Goal: Task Accomplishment & Management: Manage account settings

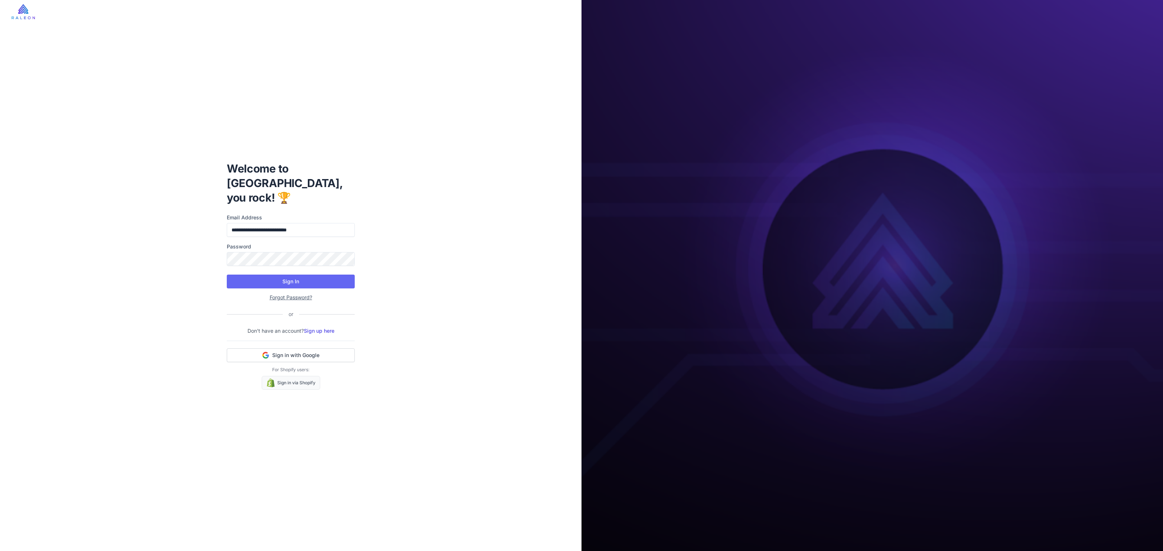
click at [288, 275] on button "Sign In" at bounding box center [291, 282] width 128 height 14
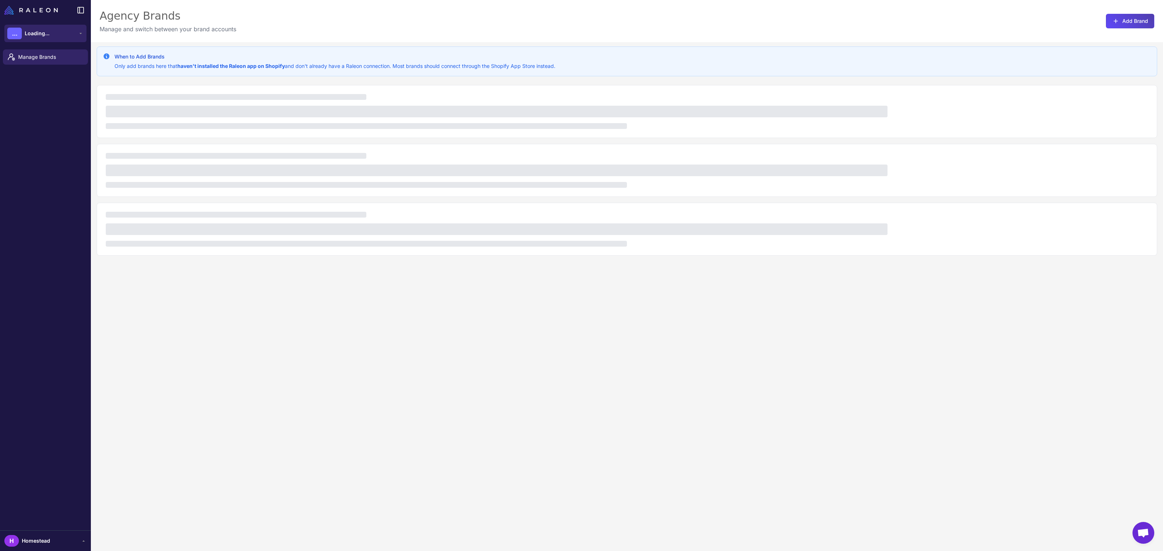
click at [67, 30] on button "... Loading..." at bounding box center [45, 33] width 82 height 17
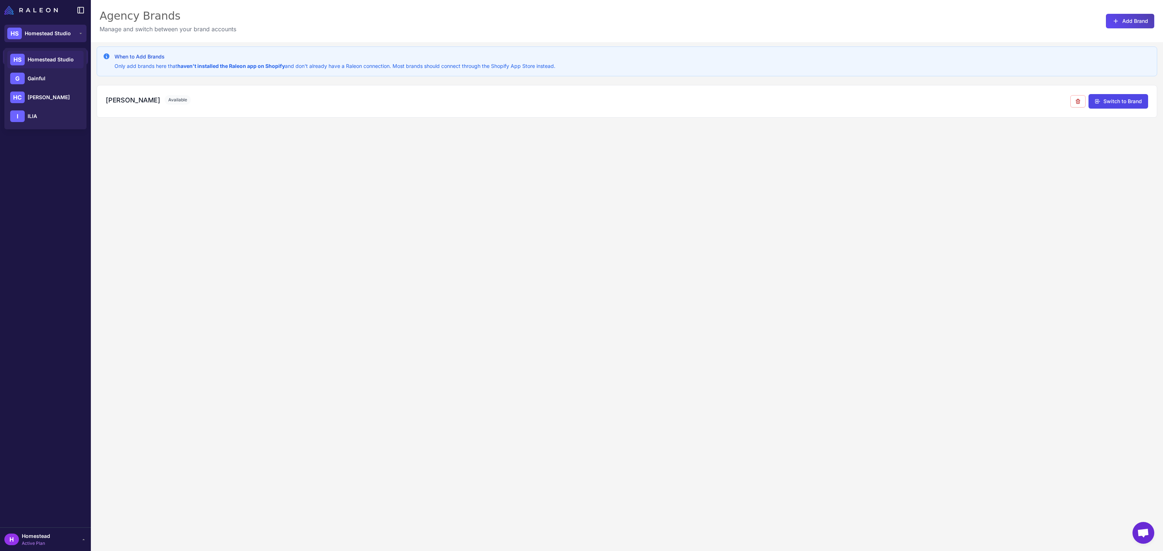
click at [79, 36] on icon at bounding box center [81, 34] width 6 height 6
click at [32, 180] on div "Manage Brands" at bounding box center [45, 287] width 91 height 481
click at [43, 57] on span "Manage Brands" at bounding box center [50, 57] width 64 height 8
click at [64, 30] on span "Homestead Studio" at bounding box center [48, 33] width 46 height 8
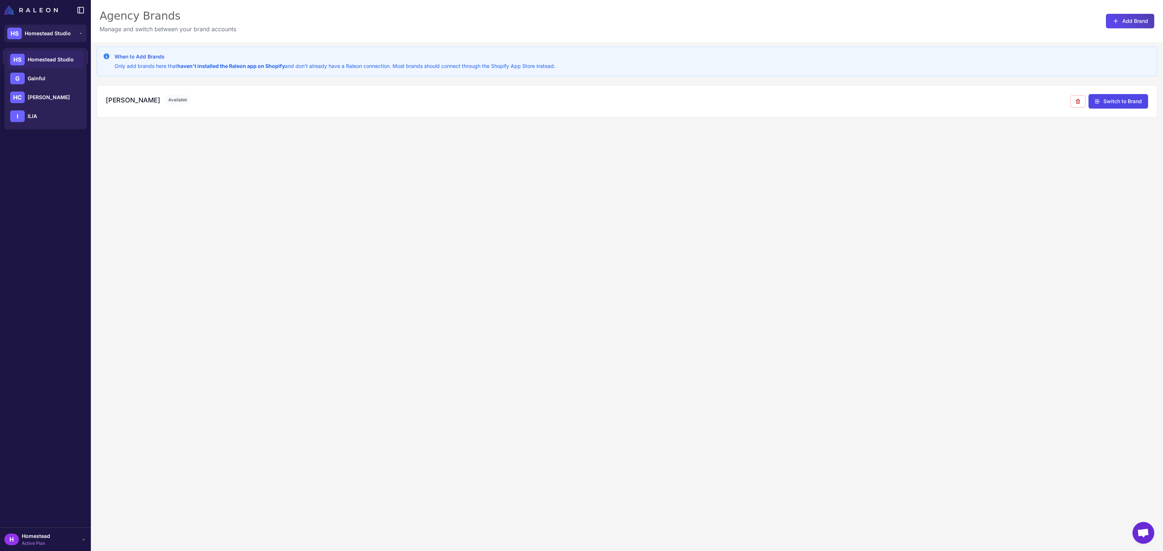
click at [90, 198] on div "Manage Brands" at bounding box center [45, 287] width 91 height 481
